Goal: Transaction & Acquisition: Purchase product/service

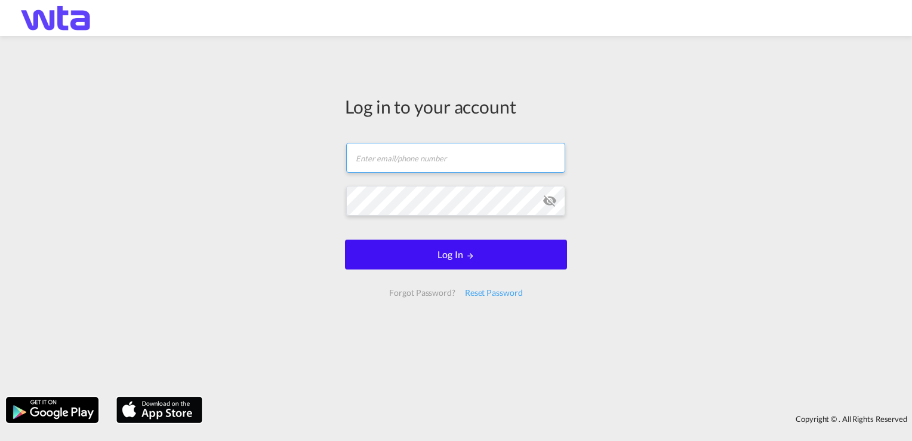
type input "[PERSON_NAME][EMAIL_ADDRESS][PERSON_NAME][DOMAIN_NAME]"
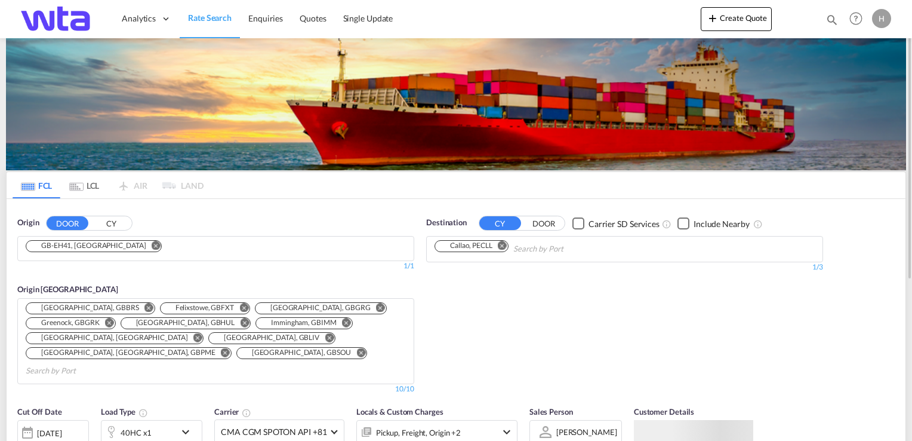
drag, startPoint x: 464, startPoint y: 257, endPoint x: 114, endPoint y: 250, distance: 350.0
click at [143, 250] on button "Remove" at bounding box center [152, 247] width 18 height 12
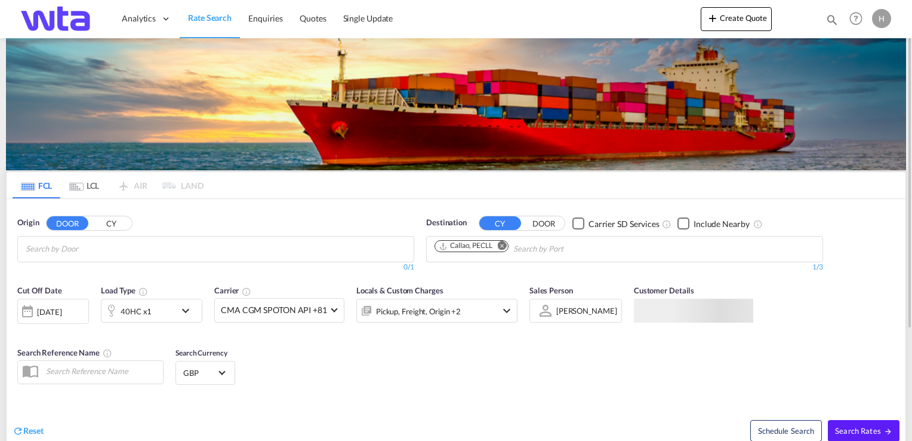
click at [114, 250] on input "Chips input." at bounding box center [82, 248] width 113 height 19
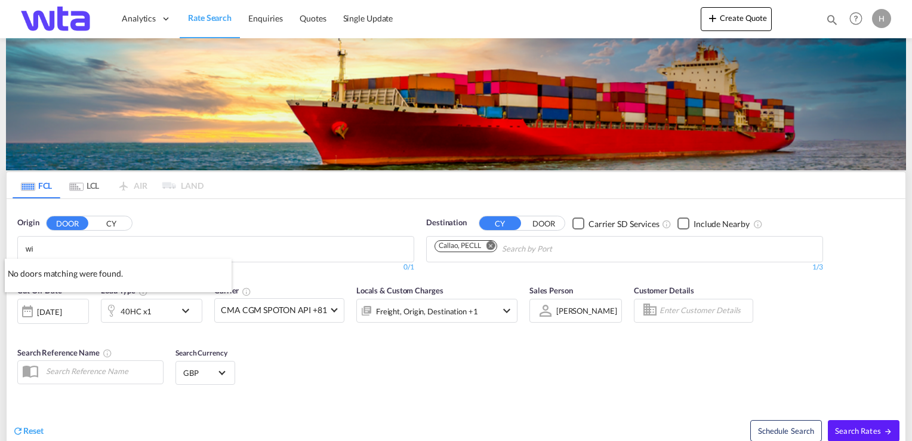
type input "w"
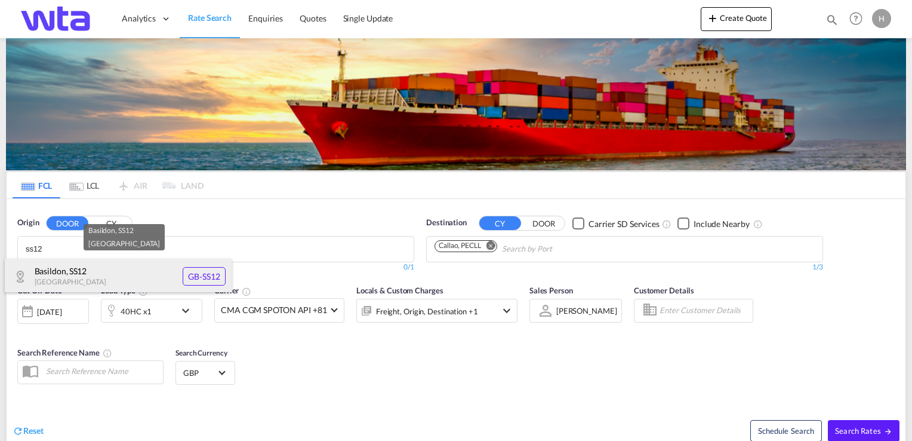
type input "ss12"
click at [69, 281] on div "[GEOGRAPHIC_DATA] [GEOGRAPHIC_DATA]-SS12" at bounding box center [118, 277] width 227 height 36
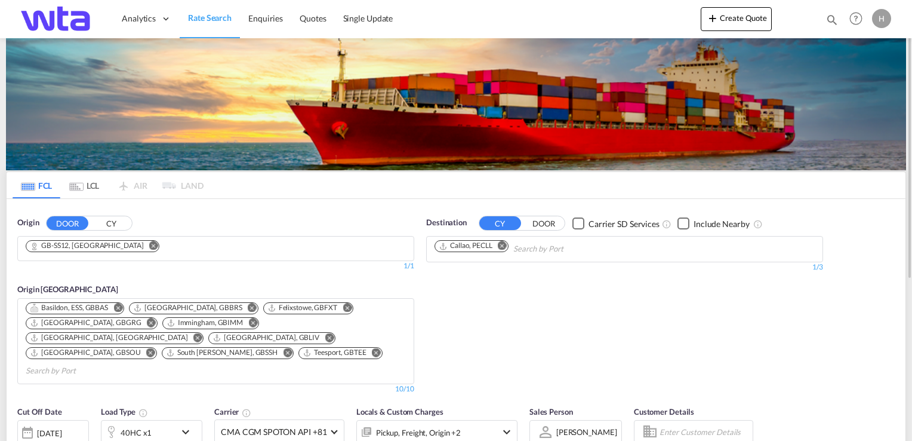
click at [506, 242] on md-icon "Remove" at bounding box center [502, 245] width 9 height 9
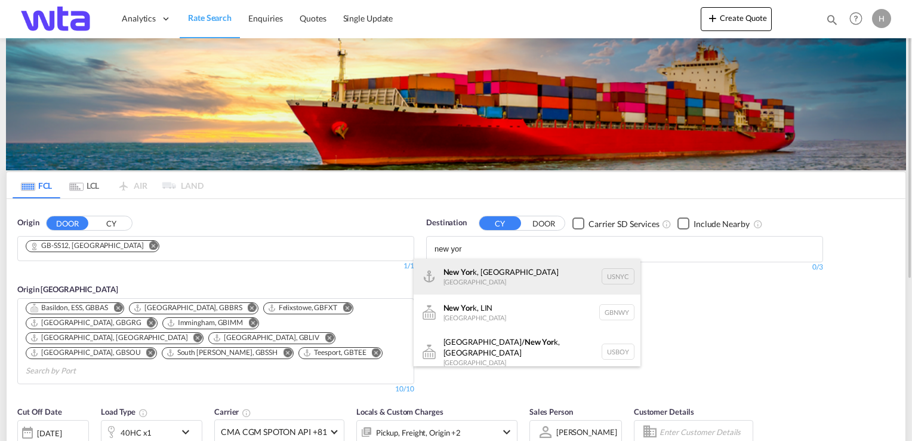
type input "new yor"
click at [492, 269] on div "New Yor k, [GEOGRAPHIC_DATA] [GEOGRAPHIC_DATA] USNYC" at bounding box center [527, 277] width 227 height 36
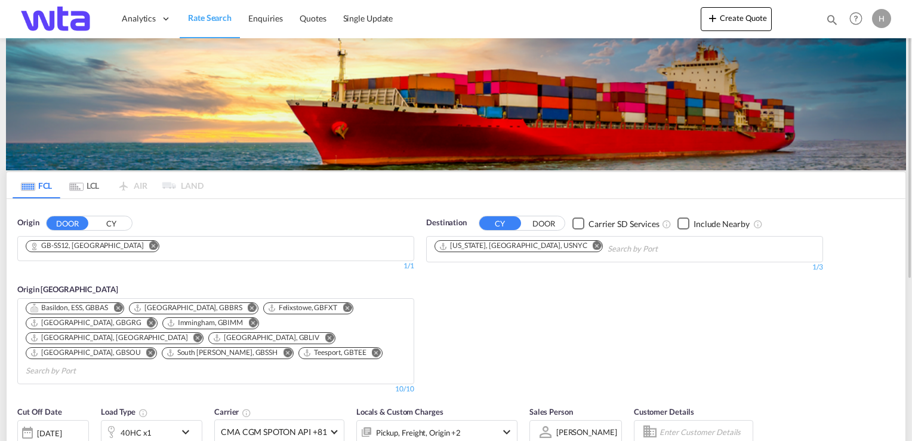
scroll to position [179, 0]
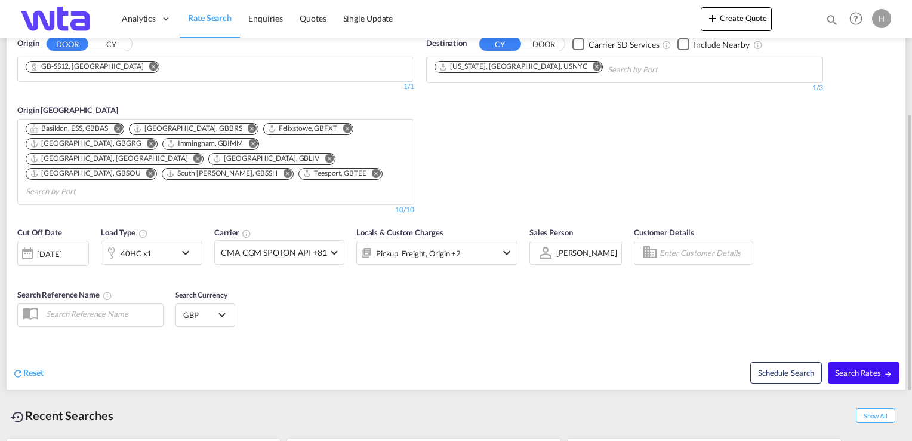
click at [845, 368] on span "Search Rates" at bounding box center [863, 373] width 57 height 10
type input "SS12 to USNYC / [DATE]"
